Goal: Check status: Check status

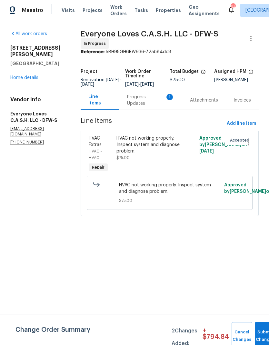
click at [146, 102] on div "Progress Updates 1" at bounding box center [150, 100] width 47 height 13
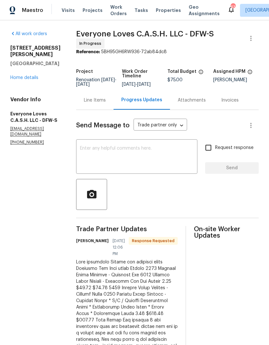
click at [106, 103] on div "Line Items" at bounding box center [95, 100] width 22 height 6
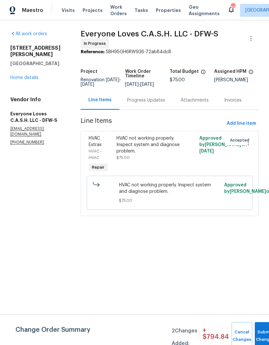
click at [181, 146] on div "HVAC not working properly. Inspect system and diagnose problem." at bounding box center [148, 144] width 65 height 19
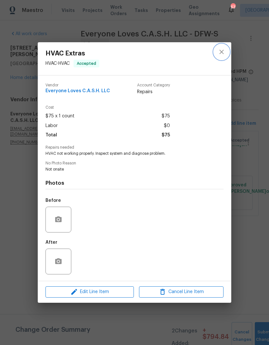
click at [225, 51] on icon "close" at bounding box center [221, 52] width 8 height 8
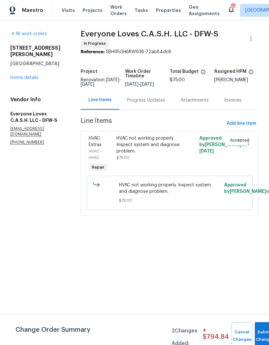
click at [22, 75] on link "Home details" at bounding box center [24, 77] width 28 height 5
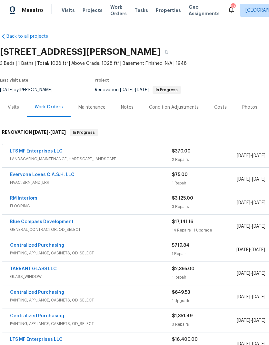
click at [34, 221] on link "Blue Compass Development" at bounding box center [41, 221] width 63 height 5
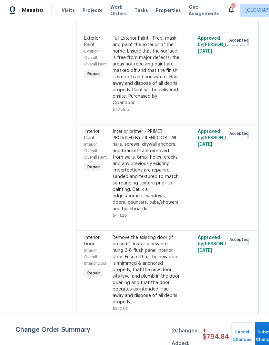
scroll to position [171, 0]
